Goal: Task Accomplishment & Management: Complete application form

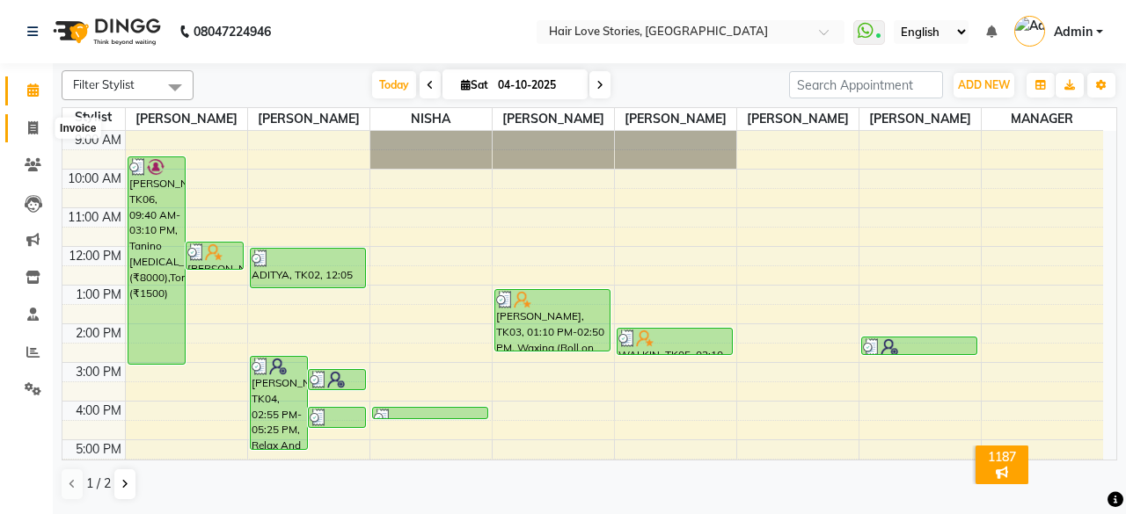
click at [37, 123] on icon at bounding box center [33, 127] width 10 height 13
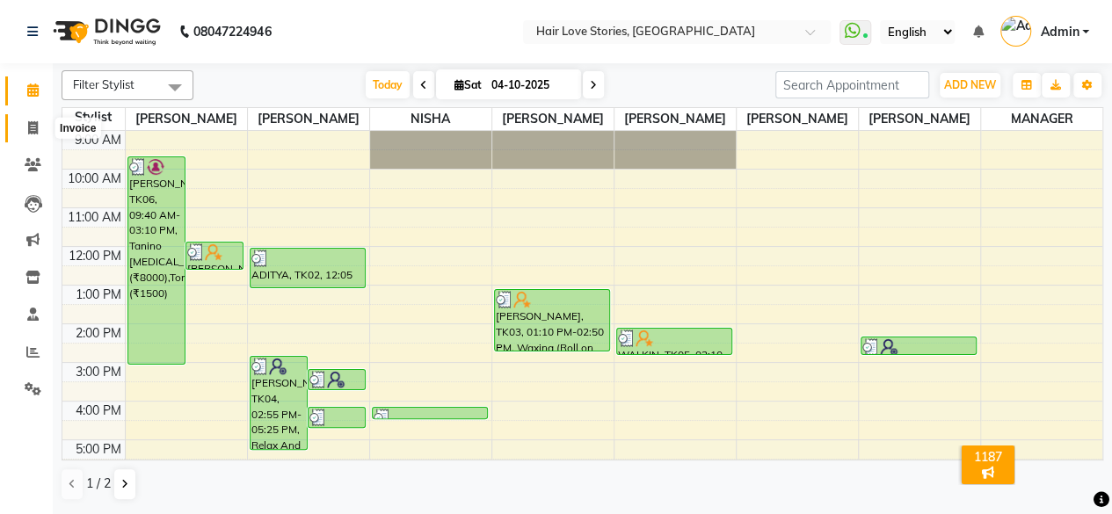
select select "3886"
select select "service"
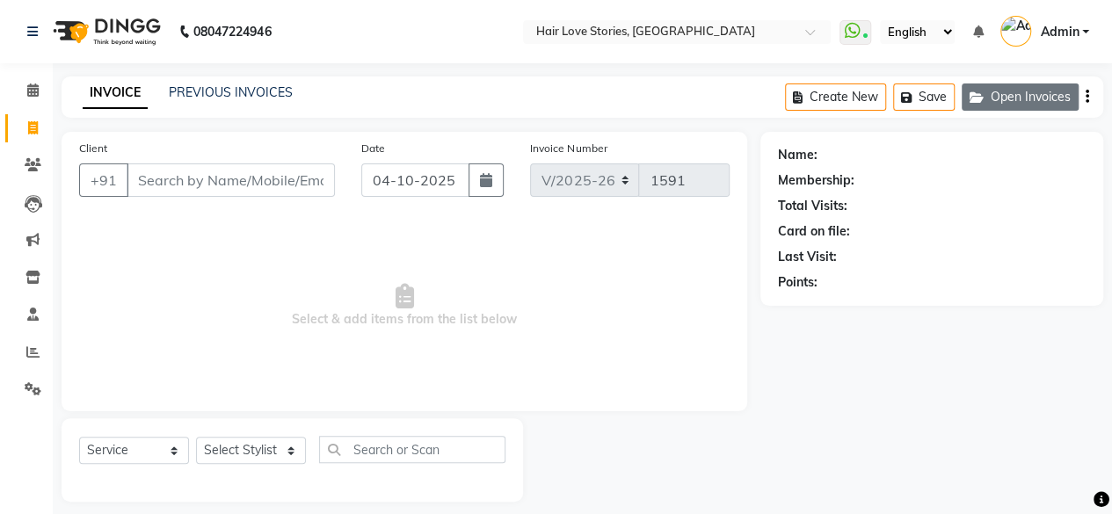
click at [1012, 106] on button "Open Invoices" at bounding box center [1020, 97] width 117 height 27
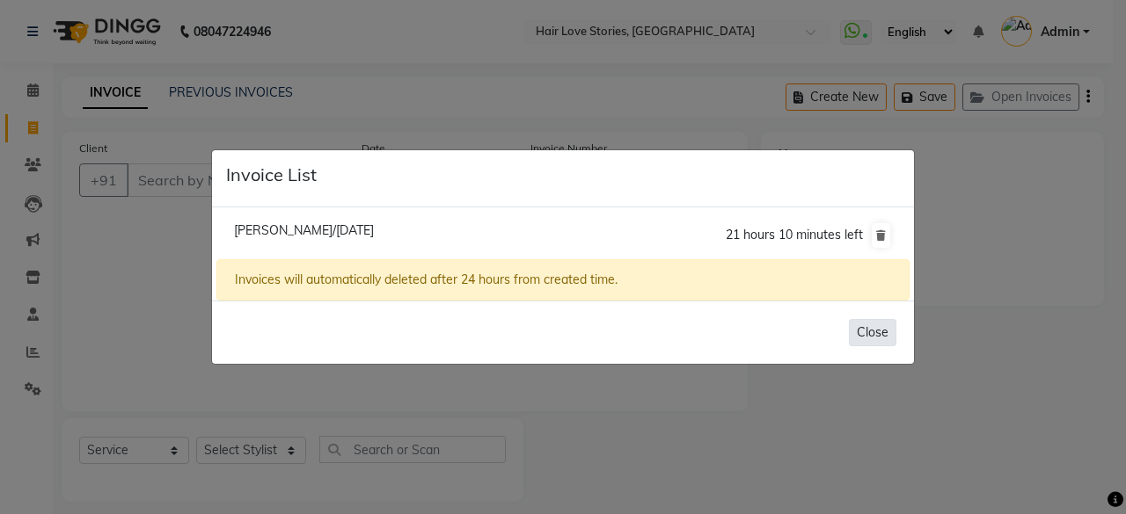
click at [877, 333] on button "Close" at bounding box center [872, 332] width 47 height 27
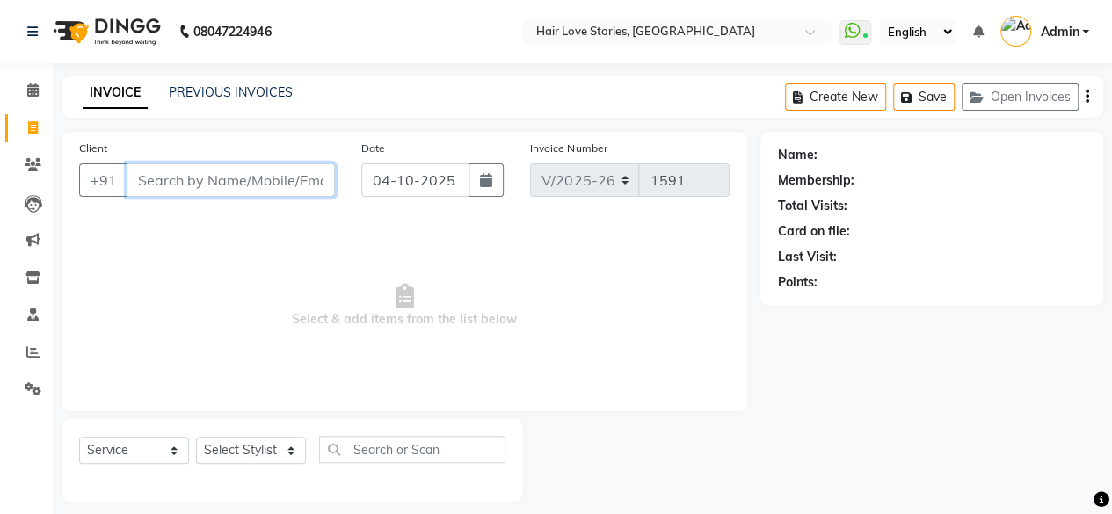
click at [243, 182] on input "Client" at bounding box center [231, 180] width 208 height 33
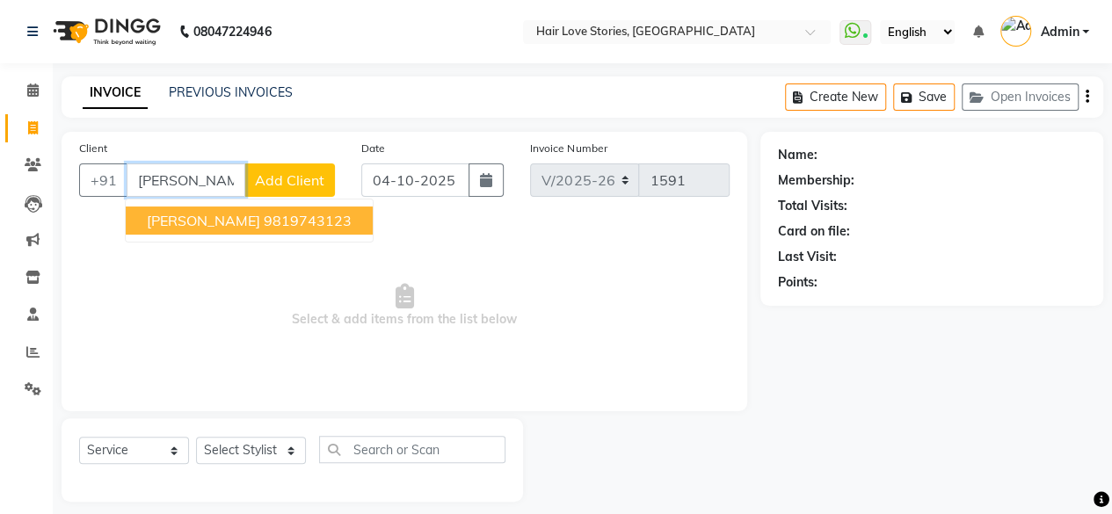
click at [264, 228] on ngb-highlight "9819743123" at bounding box center [308, 221] width 88 height 18
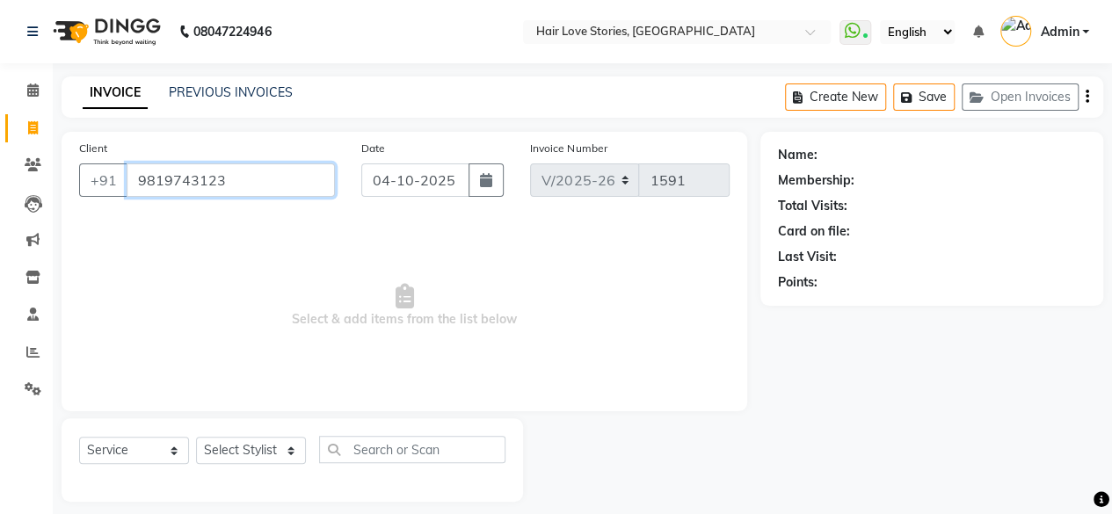
type input "9819743123"
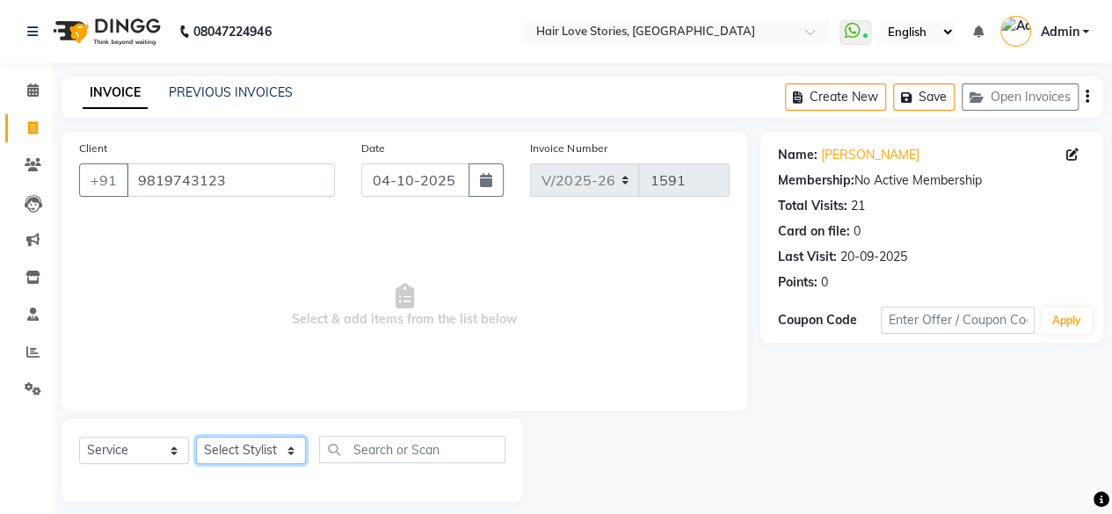
click at [253, 446] on select "Select Stylist [PERSON_NAME] FRONTDESK MANAGER [PERSON_NAME] MEENA MANE [PERSON…" at bounding box center [251, 450] width 110 height 27
select select "31041"
click at [196, 437] on select "Select Stylist [PERSON_NAME] FRONTDESK MANAGER [PERSON_NAME] MEENA MANE [PERSON…" at bounding box center [251, 450] width 110 height 27
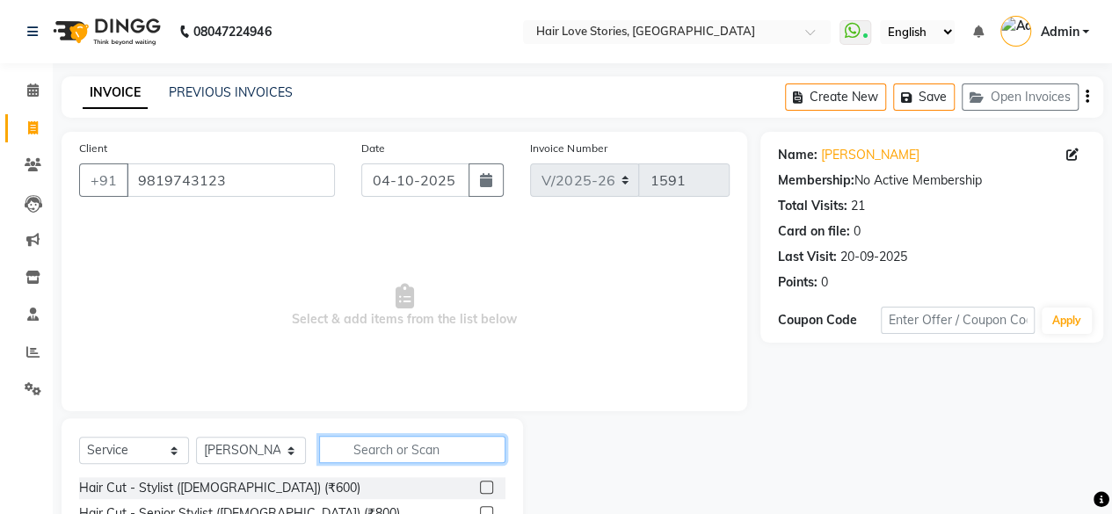
click at [355, 439] on input "text" at bounding box center [412, 449] width 186 height 27
type input "UPP"
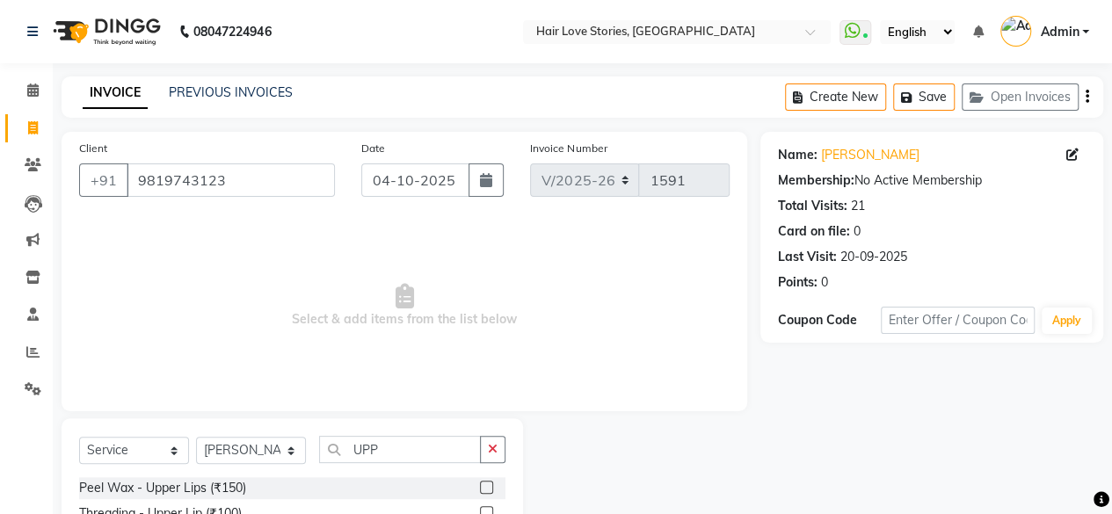
click at [484, 507] on label at bounding box center [486, 513] width 13 height 13
click at [484, 508] on input "checkbox" at bounding box center [485, 513] width 11 height 11
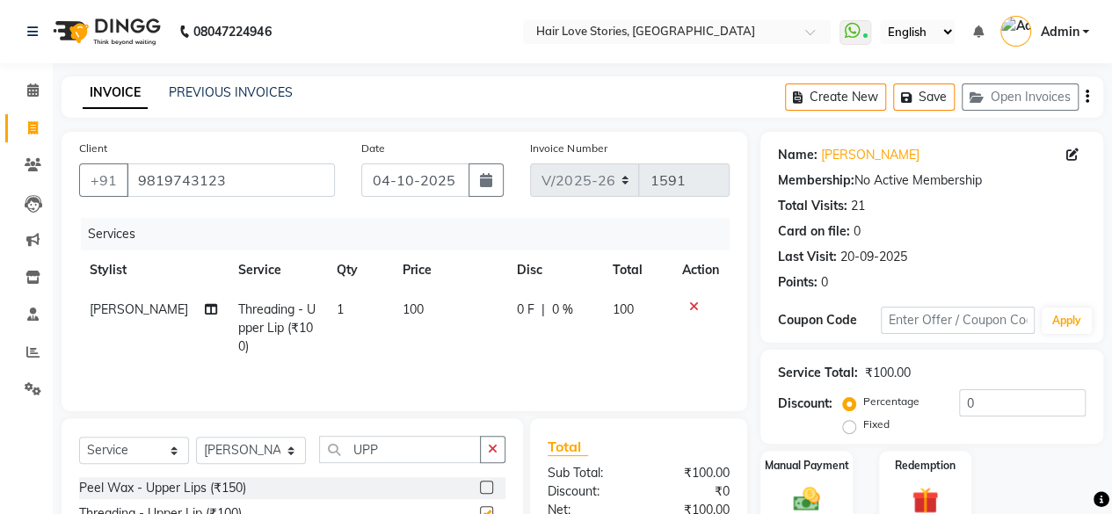
checkbox input "false"
click at [492, 448] on icon "button" at bounding box center [493, 449] width 10 height 12
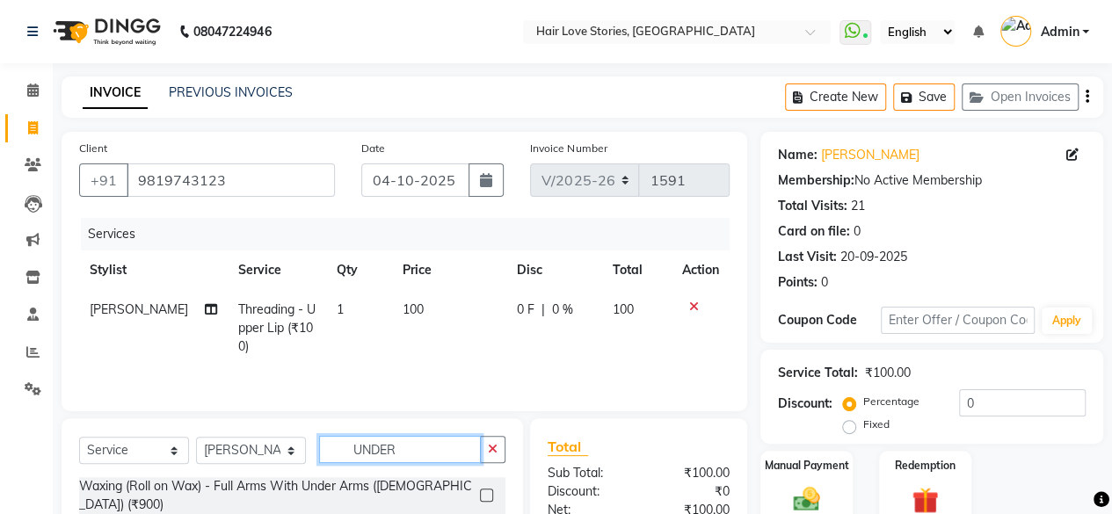
type input "UNDER"
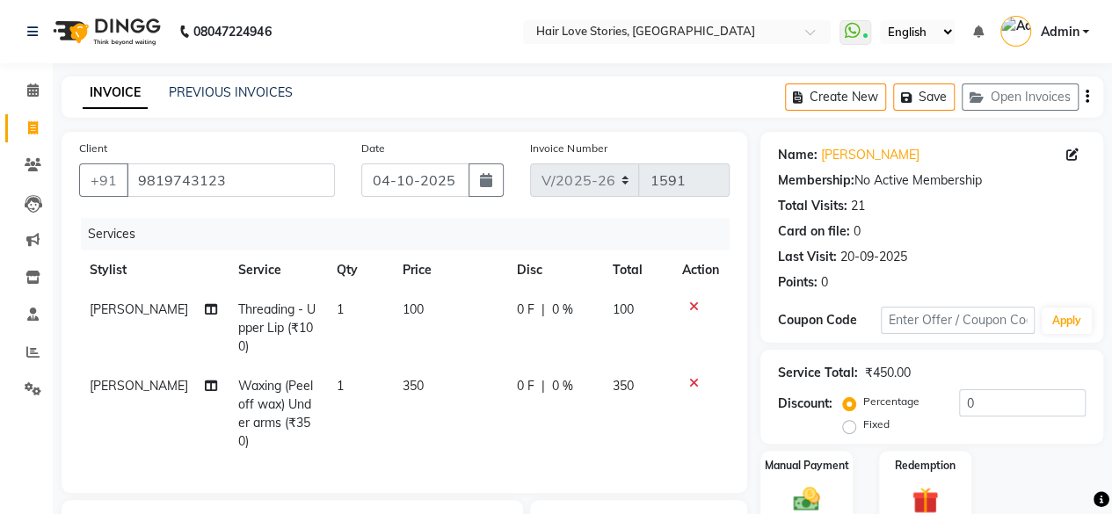
checkbox input "false"
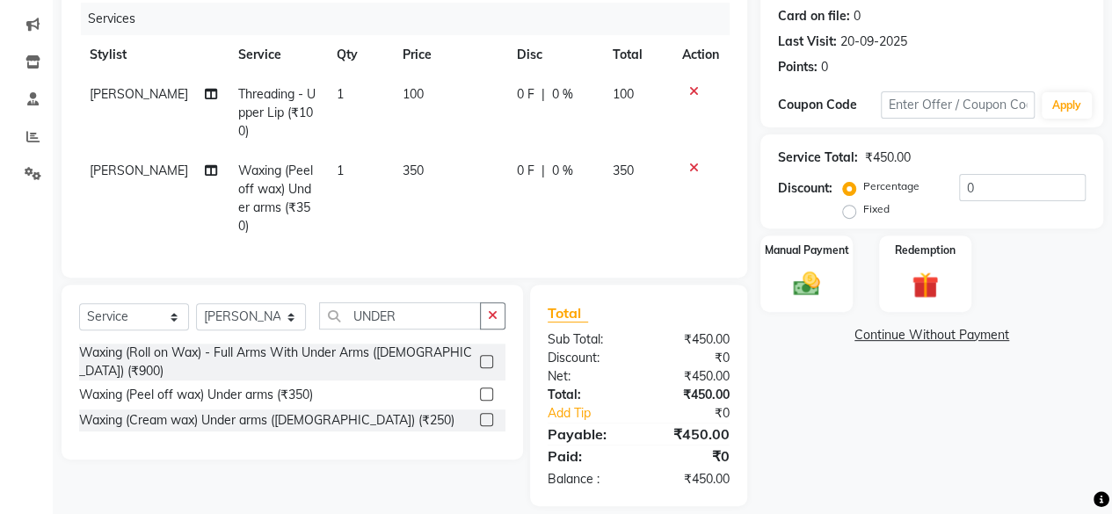
scroll to position [227, 0]
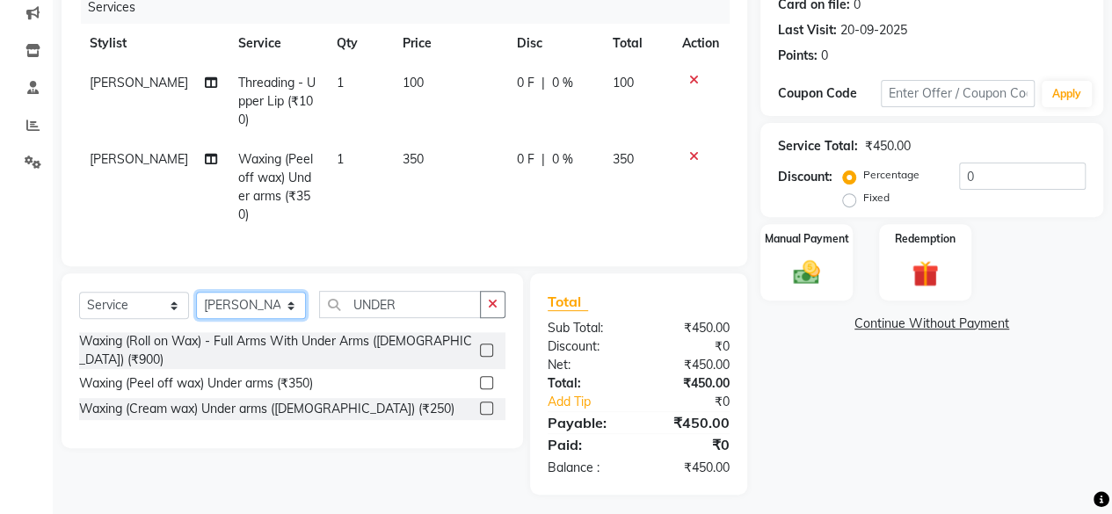
click at [292, 292] on select "Select Stylist [PERSON_NAME] FRONTDESK MANAGER [PERSON_NAME] MEENA MANE [PERSON…" at bounding box center [251, 305] width 110 height 27
select select "74179"
click at [196, 292] on select "Select Stylist [PERSON_NAME] FRONTDESK MANAGER [PERSON_NAME] MEENA MANE [PERSON…" at bounding box center [251, 305] width 110 height 27
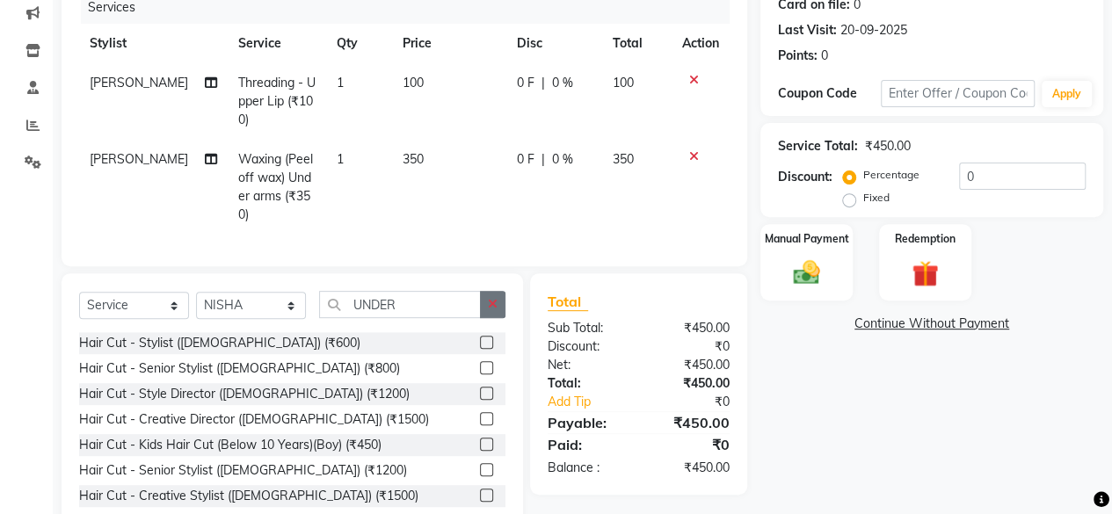
click at [502, 298] on button "button" at bounding box center [493, 304] width 26 height 27
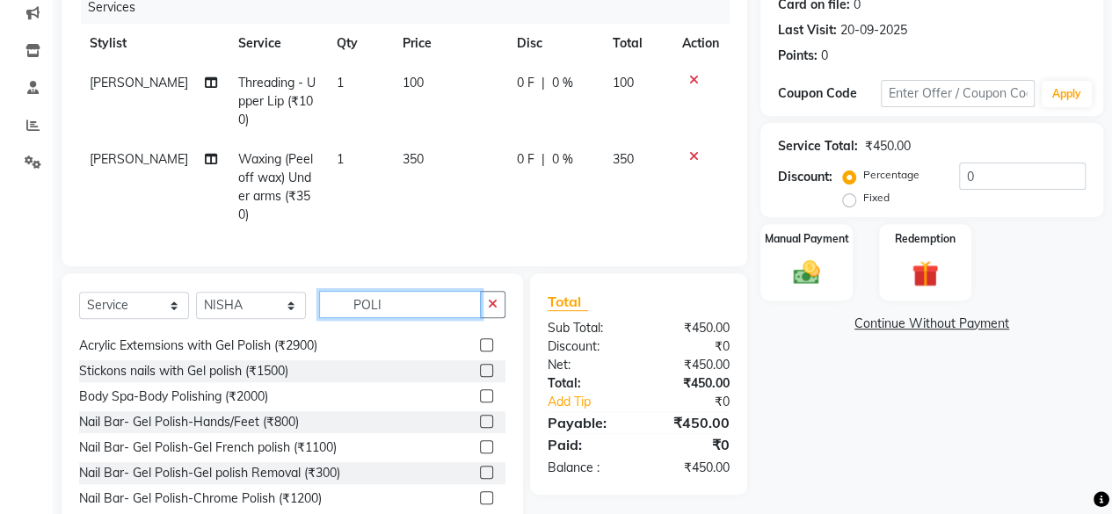
scroll to position [283, 0]
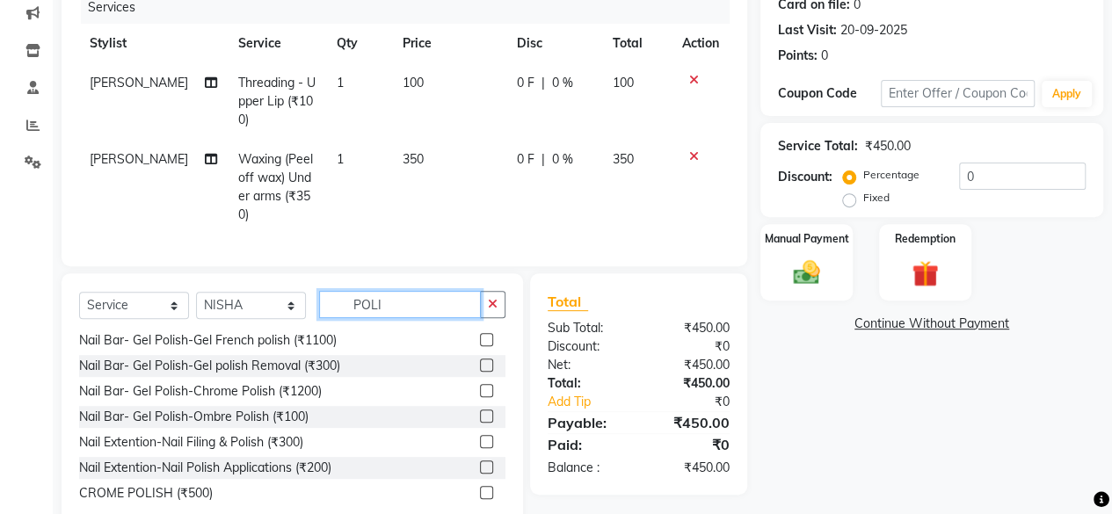
type input "POLI"
click at [480, 461] on label at bounding box center [486, 467] width 13 height 13
click at [480, 463] on input "checkbox" at bounding box center [485, 468] width 11 height 11
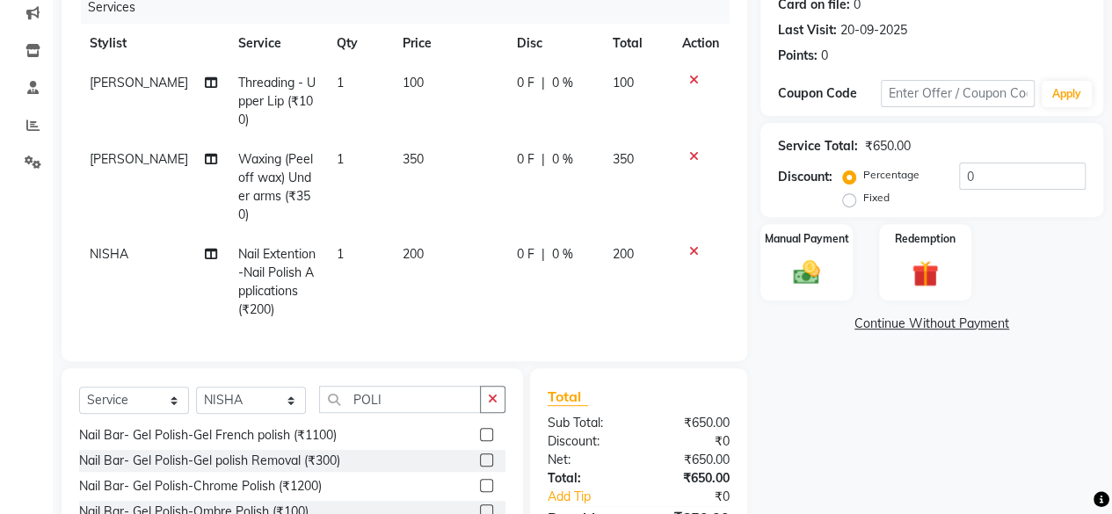
checkbox input "false"
click at [288, 397] on select "Select Stylist [PERSON_NAME] FRONTDESK MANAGER [PERSON_NAME] MEENA MANE [PERSON…" at bounding box center [251, 400] width 110 height 27
select select "92004"
click at [196, 387] on select "Select Stylist [PERSON_NAME] FRONTDESK MANAGER [PERSON_NAME] MEENA MANE [PERSON…" at bounding box center [251, 400] width 110 height 27
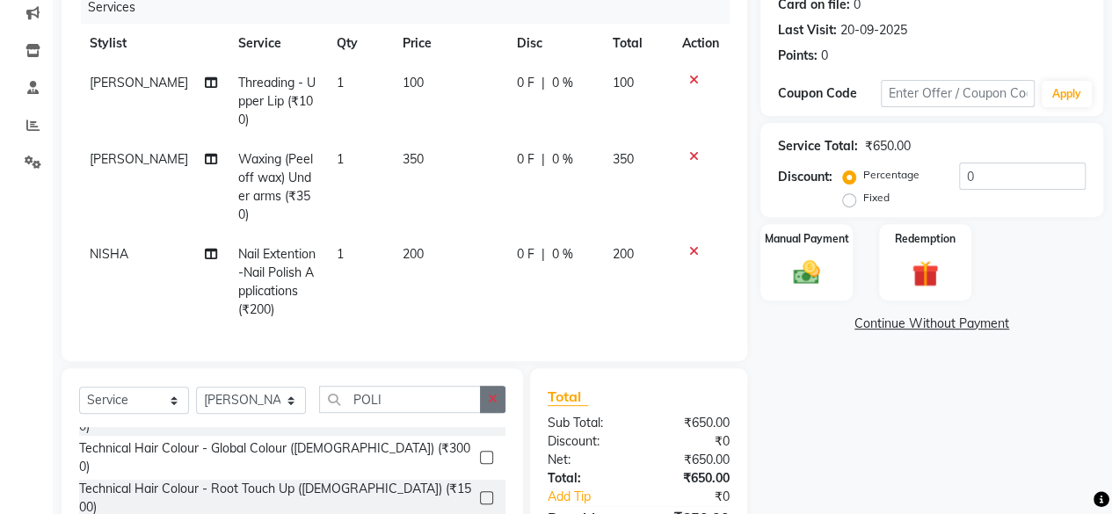
click at [493, 397] on icon "button" at bounding box center [493, 399] width 10 height 12
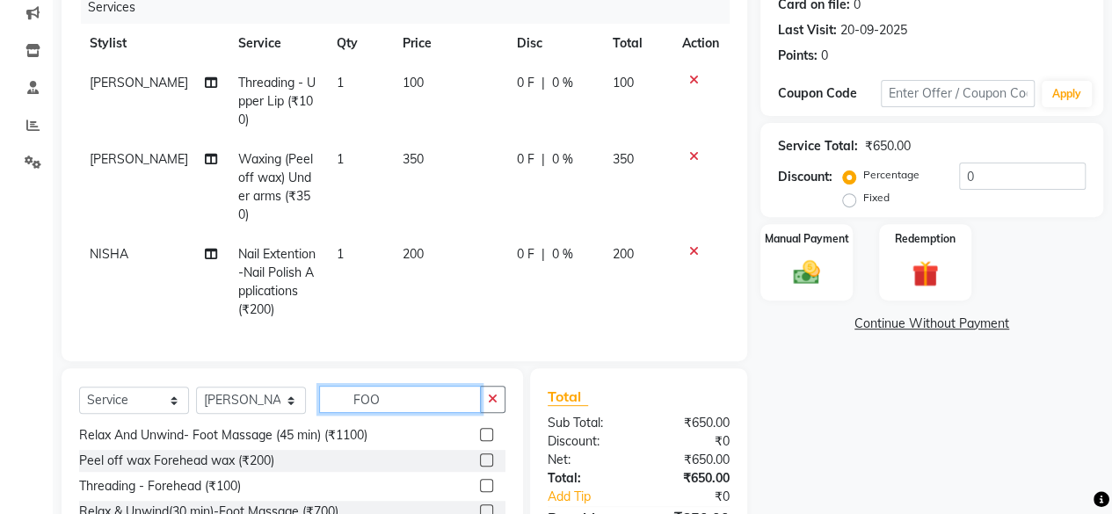
scroll to position [0, 0]
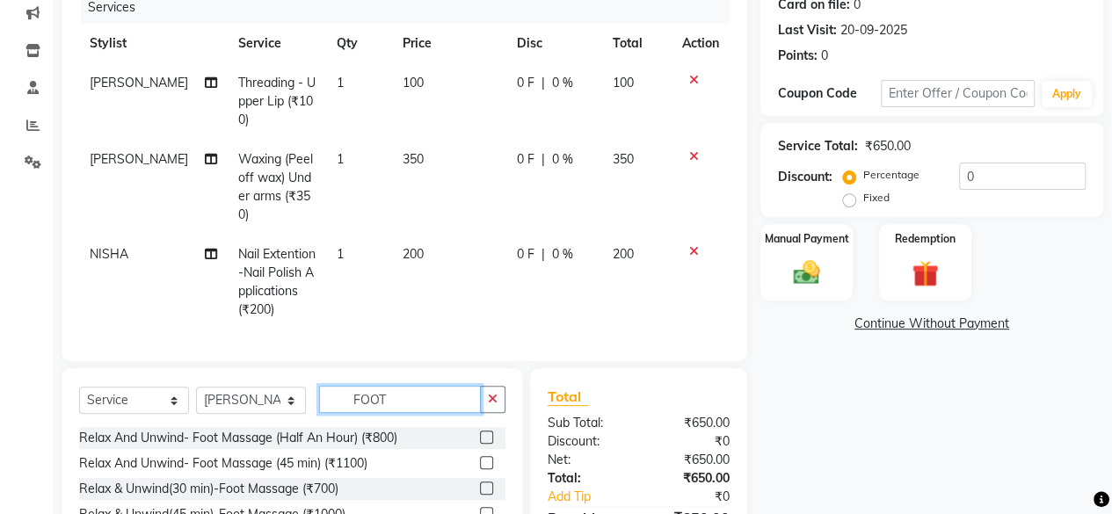
type input "FOOT"
click at [487, 434] on label at bounding box center [486, 437] width 13 height 13
click at [487, 434] on input "checkbox" at bounding box center [485, 438] width 11 height 11
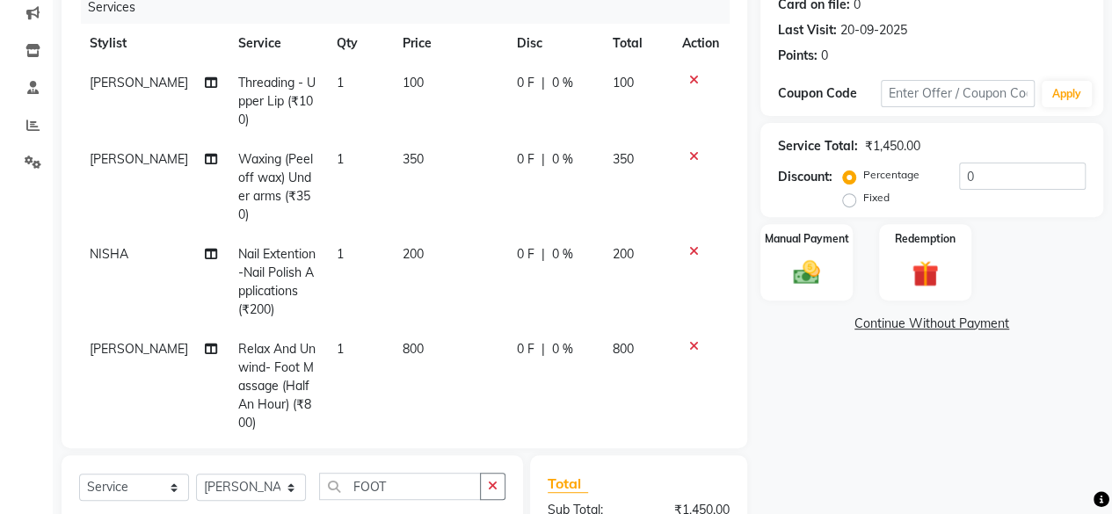
checkbox input "false"
click at [962, 177] on input "0" at bounding box center [1022, 176] width 127 height 27
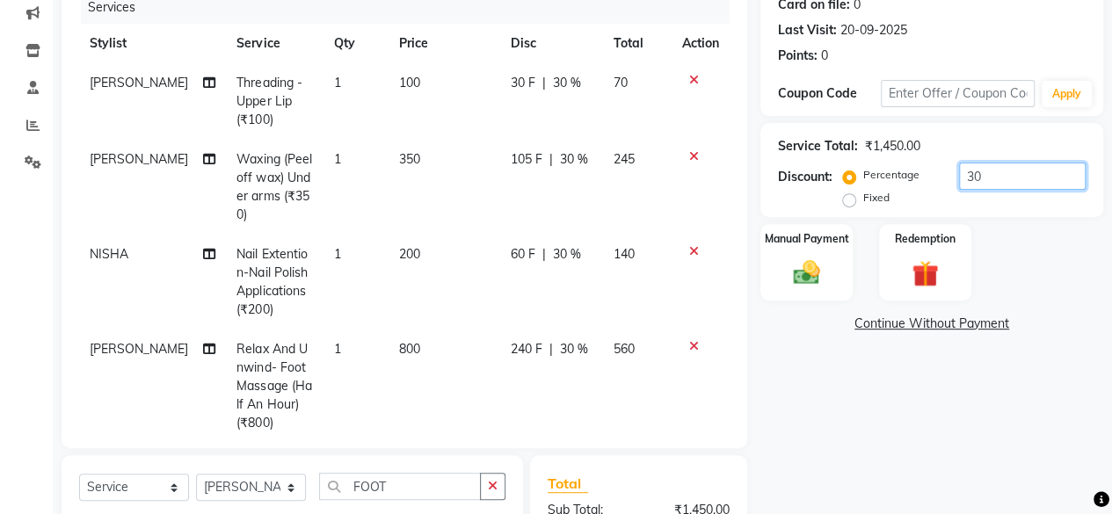
scroll to position [430, 0]
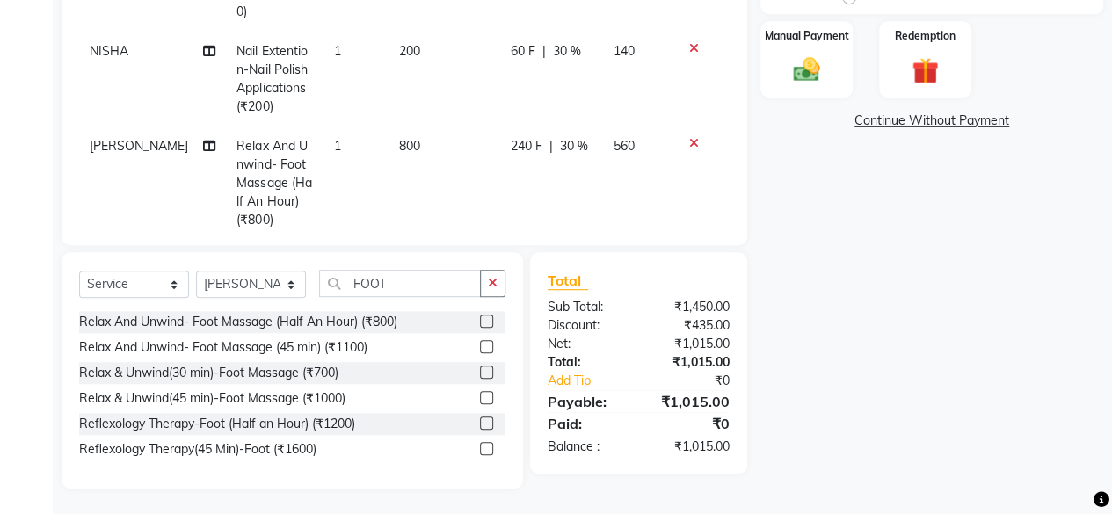
type input "30"
click at [823, 84] on img at bounding box center [806, 70] width 45 height 32
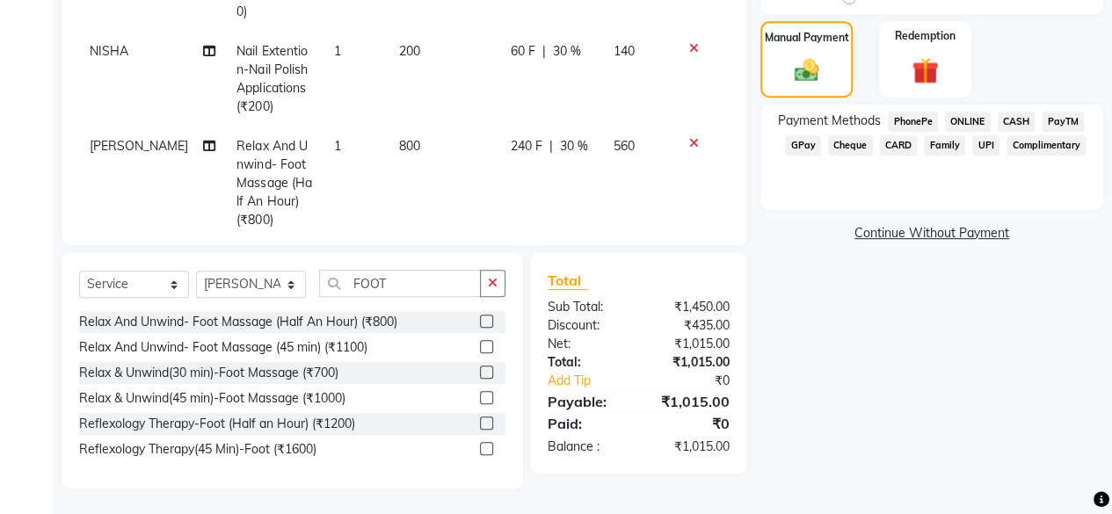
click at [1005, 117] on span "CASH" at bounding box center [1017, 122] width 38 height 20
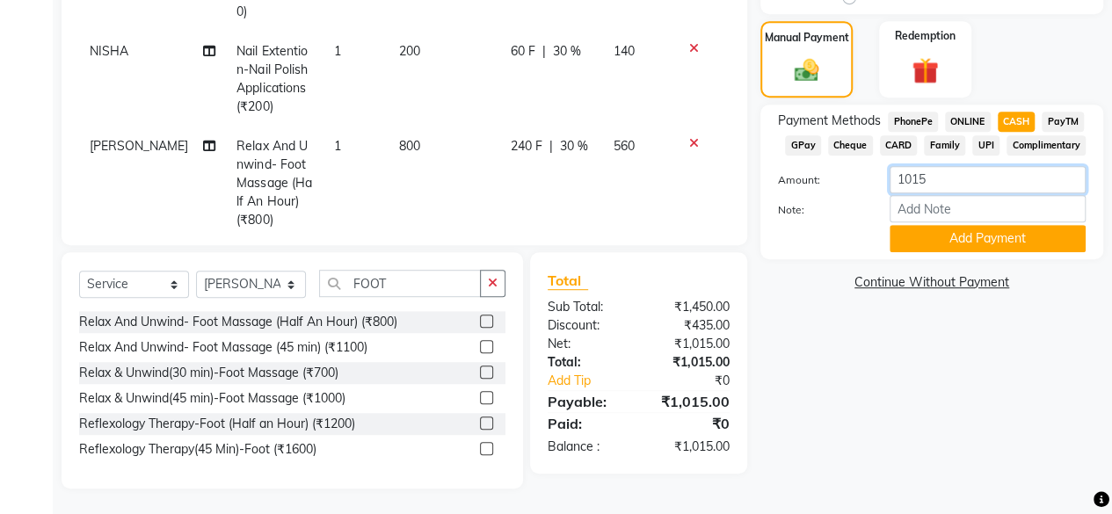
click at [943, 175] on input "1015" at bounding box center [988, 179] width 196 height 27
type input "1000"
click at [951, 237] on button "Add Payment" at bounding box center [988, 238] width 196 height 27
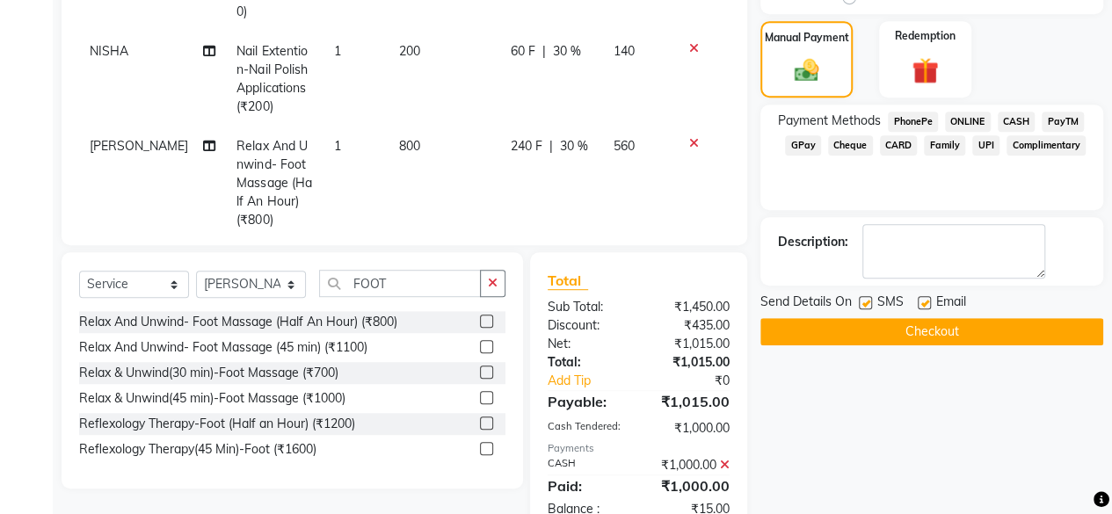
scroll to position [477, 0]
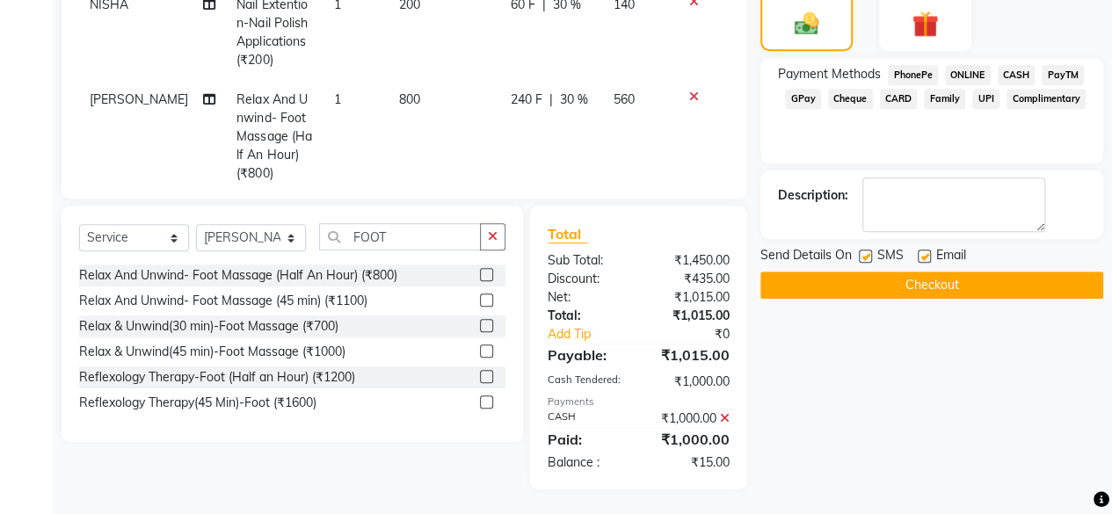
click at [857, 288] on button "Checkout" at bounding box center [932, 285] width 343 height 27
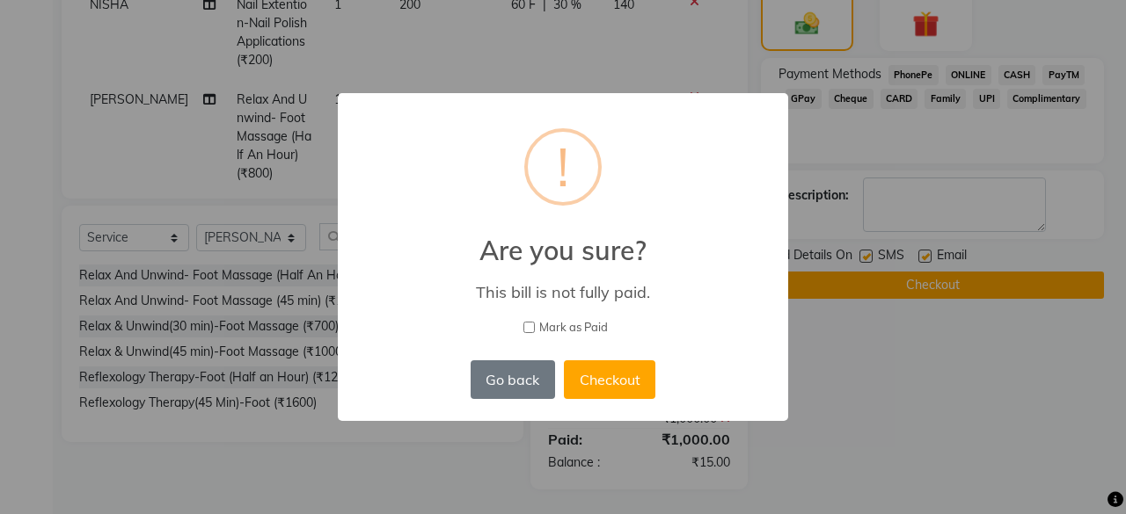
click at [528, 326] on input "Mark as Paid" at bounding box center [528, 327] width 11 height 11
checkbox input "true"
click at [592, 386] on button "Checkout" at bounding box center [609, 380] width 91 height 39
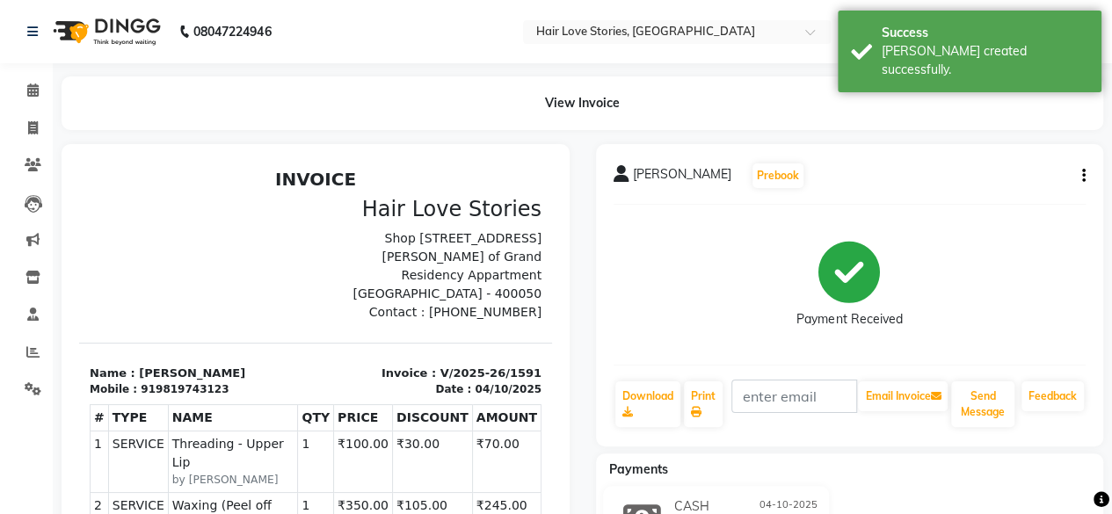
scroll to position [412, 0]
